Goal: Find specific page/section: Find specific page/section

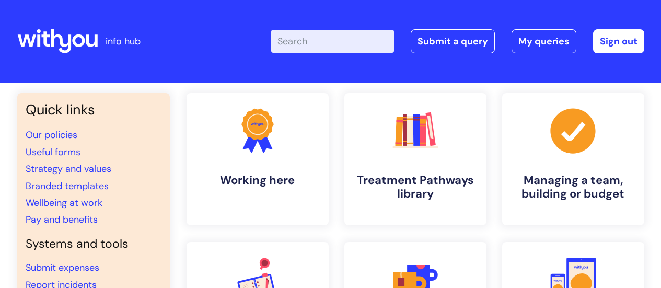
scroll to position [52, 0]
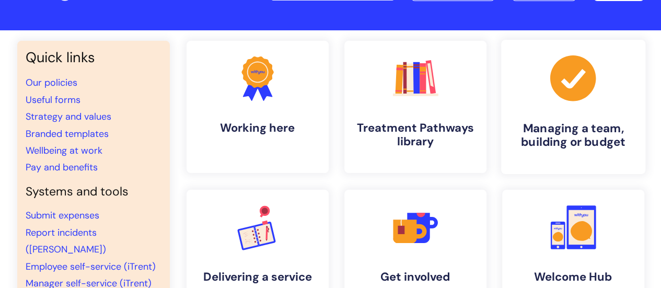
click at [633, 41] on link ".cls-1{fill:#a53144;stroke-width:0px;} Managing a team, building or budget" at bounding box center [573, 107] width 144 height 134
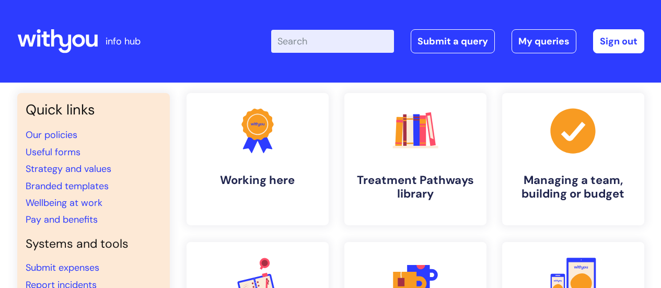
scroll to position [52, 0]
